Goal: Task Accomplishment & Management: Manage account settings

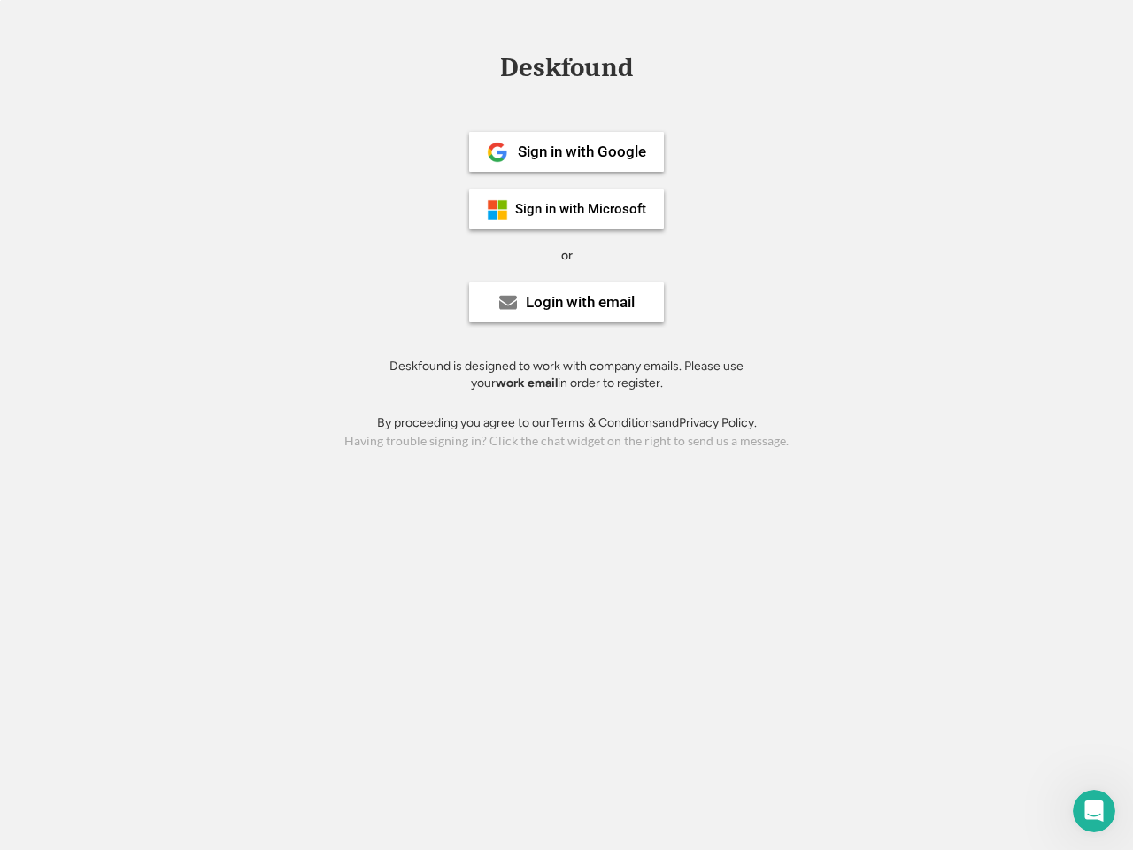
click at [566, 253] on div "or" at bounding box center [567, 256] width 12 height 18
click at [566, 71] on div "Deskfound" at bounding box center [566, 67] width 150 height 27
click at [484, 66] on div "Deskfound" at bounding box center [566, 71] width 1133 height 34
click at [566, 71] on div "Deskfound" at bounding box center [566, 67] width 150 height 27
click at [566, 255] on div "or" at bounding box center [567, 256] width 12 height 18
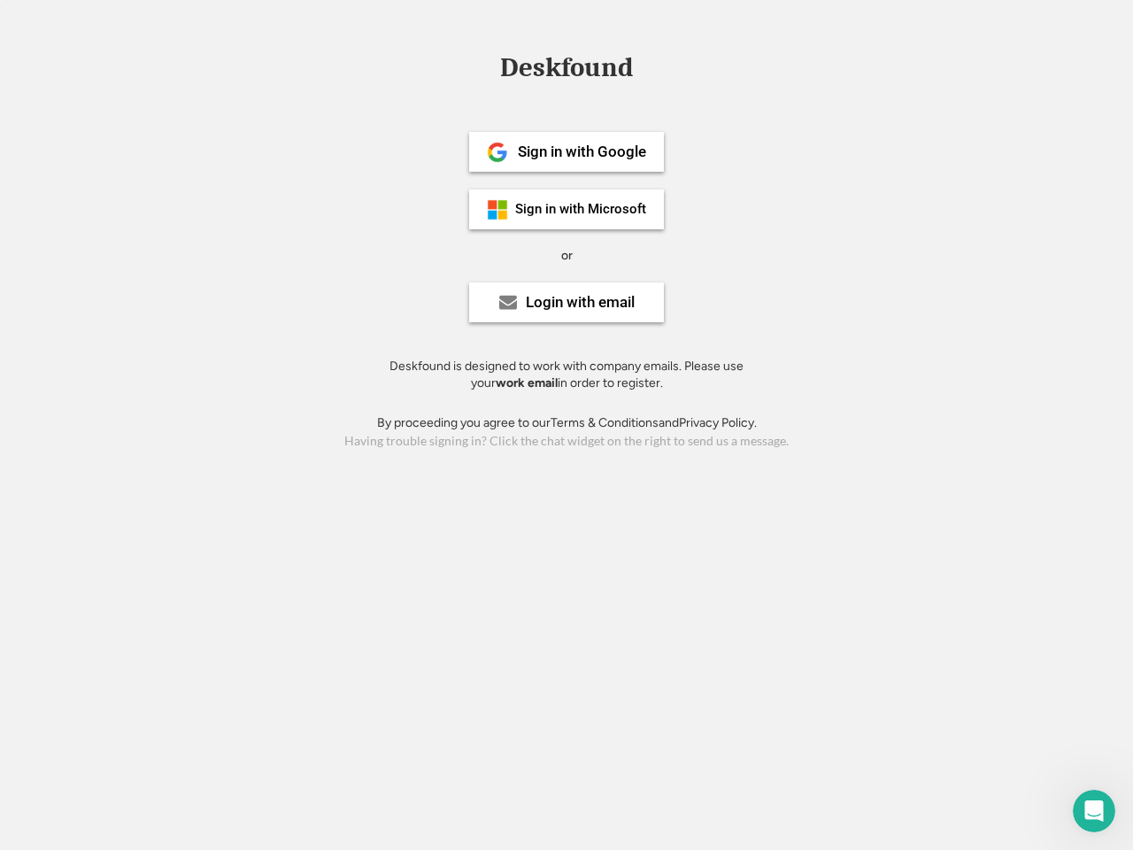
click at [566, 151] on div "Sign in with Google" at bounding box center [582, 151] width 128 height 15
click at [582, 151] on div "Sign in with Google" at bounding box center [582, 151] width 128 height 15
click at [497, 152] on img at bounding box center [497, 152] width 21 height 21
click at [566, 209] on div "Sign in with Microsoft" at bounding box center [580, 209] width 131 height 13
click at [582, 209] on div "Sign in with Microsoft" at bounding box center [580, 209] width 131 height 13
